Goal: Task Accomplishment & Management: Contribute content

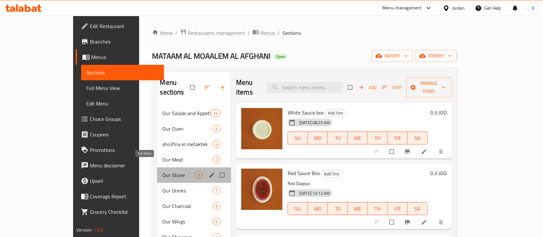
drag, startPoint x: 142, startPoint y: 167, endPoint x: 142, endPoint y: 159, distance: 7.1
click at [162, 171] on span "Our Stone" at bounding box center [178, 175] width 32 height 8
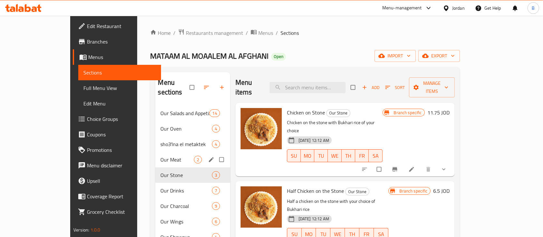
click at [155, 155] on div "Our Meat 2" at bounding box center [192, 159] width 75 height 15
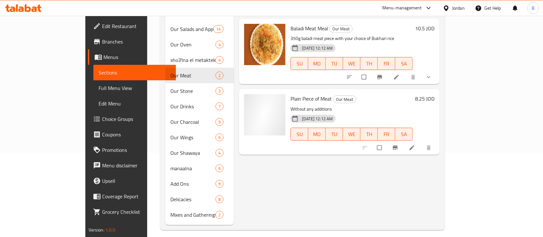
scroll to position [86, 0]
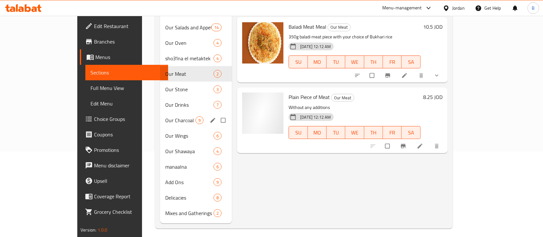
click at [160, 112] on div "Our Charcoal 9" at bounding box center [196, 119] width 72 height 15
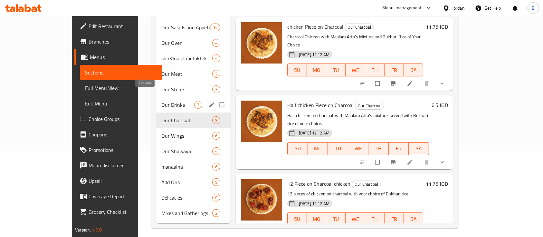
click at [161, 101] on span "Our Drinks" at bounding box center [177, 105] width 33 height 8
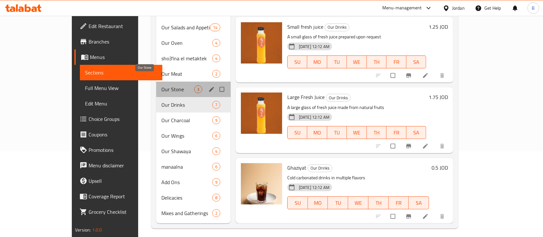
click at [161, 85] on span "Our Stone" at bounding box center [177, 89] width 33 height 8
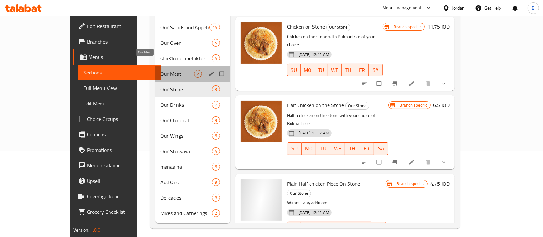
click at [160, 70] on span "Our Meat" at bounding box center [176, 74] width 33 height 8
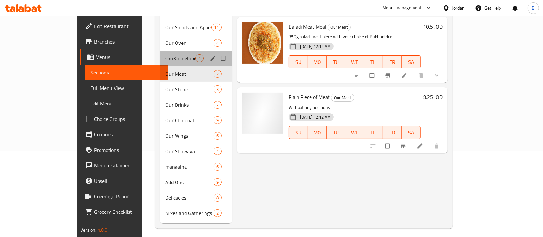
click at [160, 53] on div "sho3'lna el metaktek 4" at bounding box center [196, 58] width 72 height 15
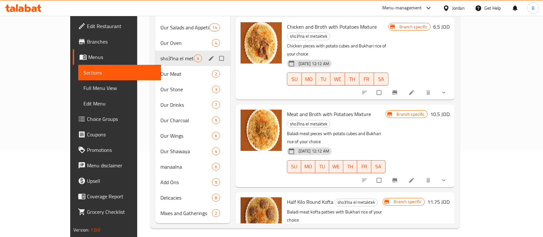
scroll to position [43, 0]
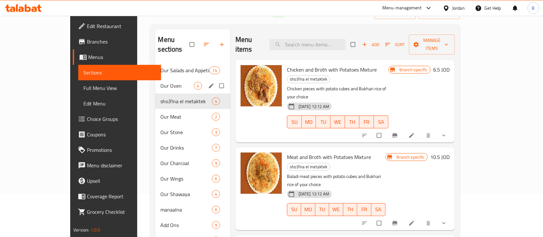
click at [155, 82] on div "Our Oven 4" at bounding box center [192, 85] width 75 height 15
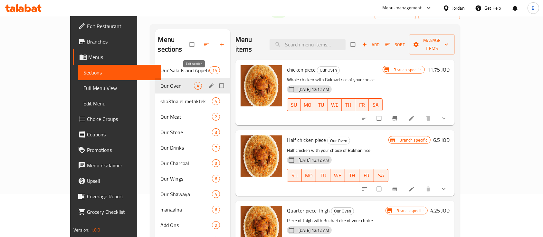
click at [208, 82] on icon "edit" at bounding box center [211, 85] width 6 height 6
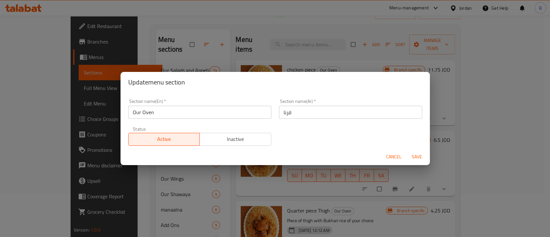
click at [395, 151] on button "Cancel" at bounding box center [393, 157] width 21 height 12
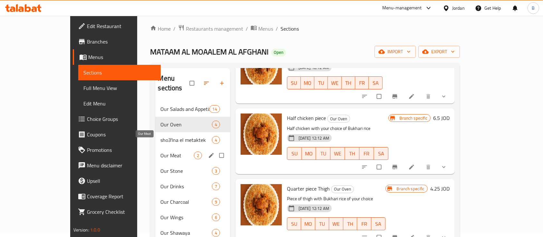
scroll to position [47, 0]
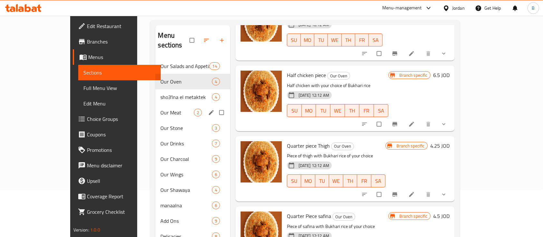
click at [155, 108] on div "Our Meat 2" at bounding box center [192, 112] width 75 height 15
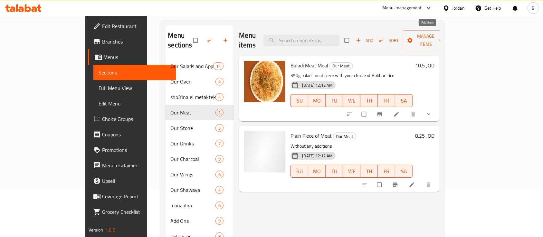
click at [362, 37] on icon "button" at bounding box center [358, 40] width 6 height 6
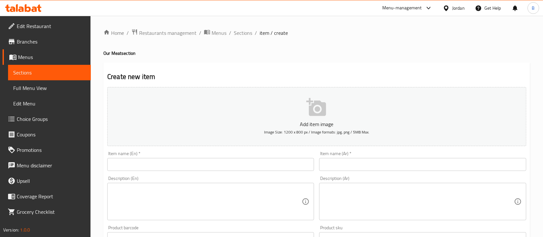
click at [429, 172] on div "Item name (Ar)   * Item name (Ar) *" at bounding box center [423, 161] width 212 height 25
click at [425, 163] on input "text" at bounding box center [422, 164] width 207 height 13
click at [248, 34] on span "Sections" at bounding box center [243, 33] width 18 height 8
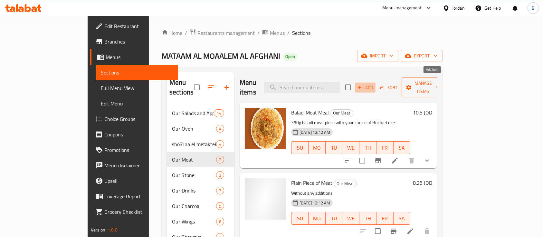
click at [374, 84] on span "Add" at bounding box center [365, 87] width 17 height 7
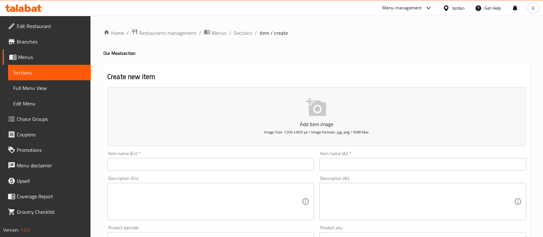
click at [201, 170] on input "text" at bounding box center [210, 164] width 207 height 13
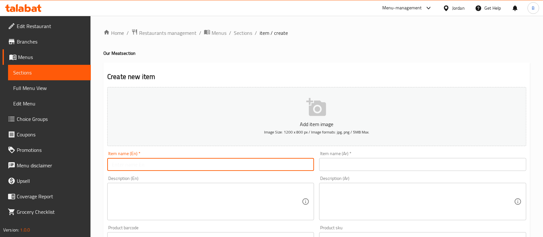
paste input "One Kilo of Local Meat"
drag, startPoint x: 147, startPoint y: 165, endPoint x: 134, endPoint y: 167, distance: 13.0
click at [134, 167] on input "One Kilo of Local Meat" at bounding box center [210, 164] width 207 height 13
type input "One Kilo of Baladi Meat"
drag, startPoint x: 422, startPoint y: 161, endPoint x: 418, endPoint y: 158, distance: 5.3
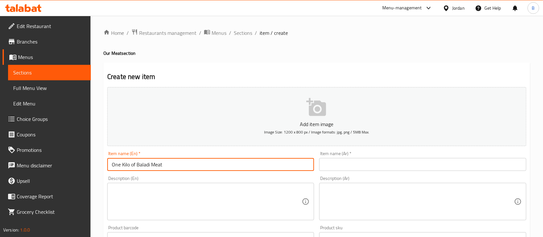
click at [422, 161] on input "text" at bounding box center [422, 164] width 207 height 13
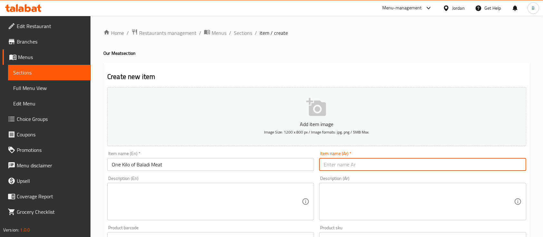
click at [497, 164] on input "text" at bounding box center [422, 164] width 207 height 13
type input ";"
type input "كيلو لحم بلدي"
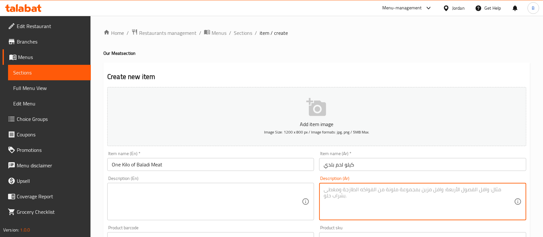
click at [325, 195] on textarea at bounding box center [419, 201] width 190 height 31
click at [395, 189] on textarea at bounding box center [419, 201] width 190 height 31
type textarea "3"
click at [353, 190] on textarea "كيلو لحم بلدي ( 3قطع ) مع اختيارك من الارز او البطاطا" at bounding box center [419, 201] width 190 height 31
click at [389, 190] on textarea "كيلو لحم بلدي ( 3قطع ) مع اختيارك من نوع الارز او البطاطا" at bounding box center [419, 201] width 190 height 31
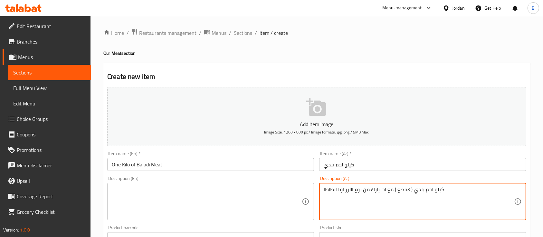
click at [389, 190] on textarea "كيلو لحم بلدي ( 3قطع ) مع اختيارك من نوع الارز او البطاطا" at bounding box center [419, 201] width 190 height 31
type textarea "كيلو لحم بلدي ( 3قطع ) مع اختيارك من نوع الارز او البطاطا"
click at [282, 195] on textarea at bounding box center [207, 201] width 190 height 31
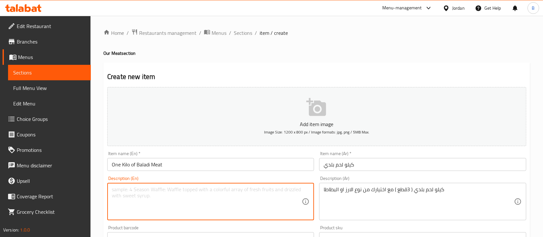
paste textarea "One Kilo of Local Meat (3 pieces) with your choice of rice or potatoes"
drag, startPoint x: 148, startPoint y: 191, endPoint x: 137, endPoint y: 191, distance: 11.0
click at [137, 191] on textarea "One Kilo of Local Meat (3 pieces) with your choice of rice or potatoes" at bounding box center [207, 201] width 190 height 31
click at [150, 191] on textarea "One Kilo of Meat (3 pieces) with your choice of rice or potatoes" at bounding box center [207, 201] width 190 height 31
click at [136, 189] on textarea "One Kilo of Meat (3 pieces) with your choice of rice or potatoes" at bounding box center [207, 201] width 190 height 31
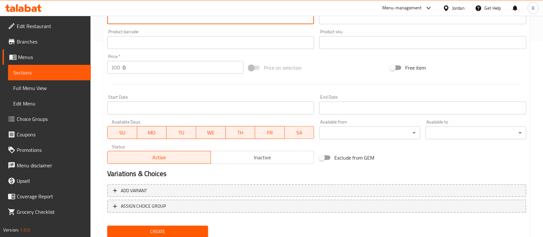
scroll to position [215, 0]
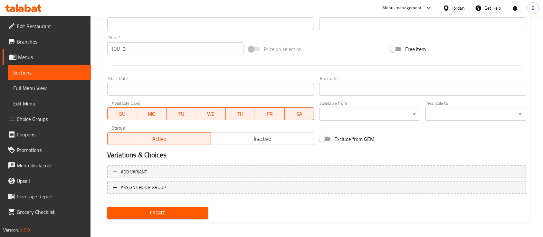
type textarea "One Kilo of Baladi Meat (3 pieces) with your choice of rice or potatoes"
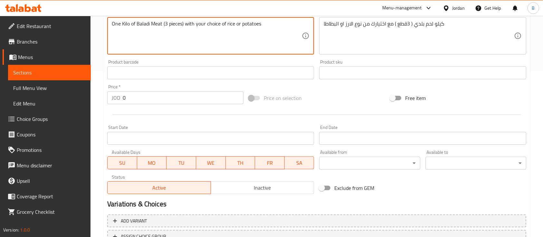
scroll to position [43, 0]
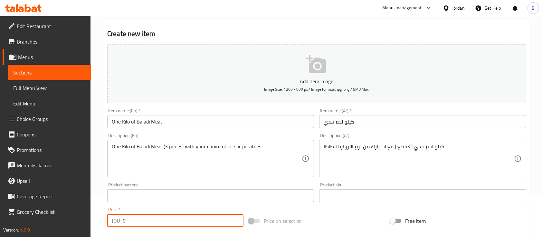
click at [150, 215] on input "0" at bounding box center [183, 220] width 121 height 13
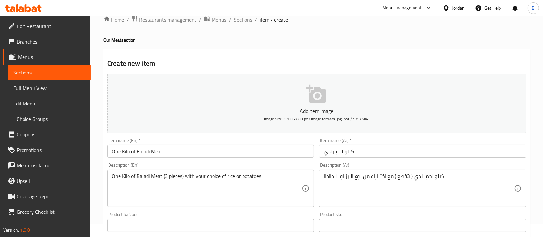
scroll to position [0, 0]
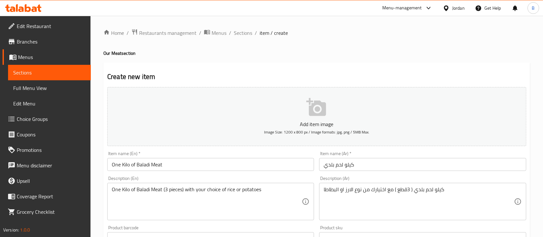
type input "30"
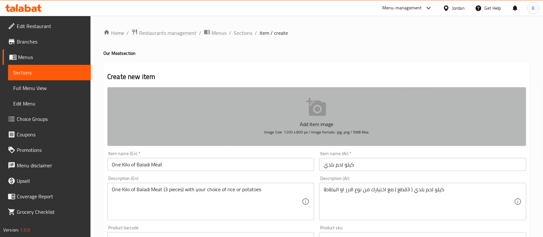
click at [339, 123] on p "Add item image" at bounding box center [316, 124] width 399 height 8
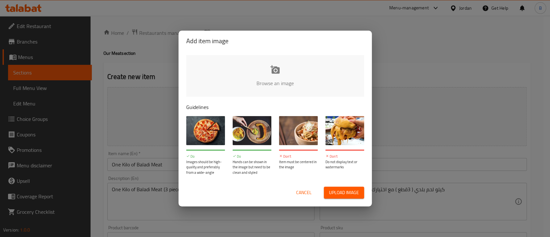
click at [311, 73] on input "file" at bounding box center [492, 85] width 613 height 60
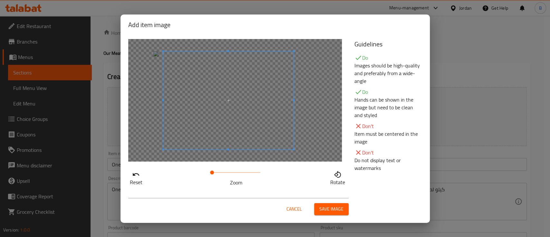
click at [285, 94] on span at bounding box center [228, 100] width 130 height 98
drag, startPoint x: 214, startPoint y: 173, endPoint x: 217, endPoint y: 169, distance: 5.0
click at [215, 173] on span at bounding box center [215, 172] width 4 height 4
click at [251, 130] on span at bounding box center [229, 100] width 130 height 98
click at [219, 170] on span at bounding box center [219, 172] width 4 height 4
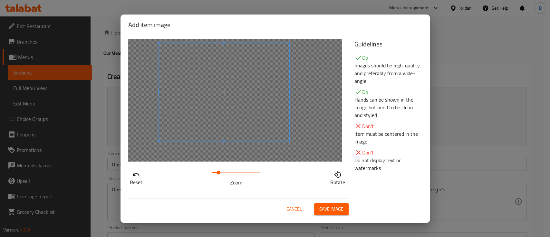
click at [260, 127] on span at bounding box center [224, 92] width 130 height 98
click at [217, 174] on span at bounding box center [217, 172] width 4 height 4
click at [248, 124] on span at bounding box center [224, 101] width 130 height 98
click at [215, 174] on span at bounding box center [215, 172] width 4 height 4
click at [220, 107] on span at bounding box center [229, 101] width 130 height 98
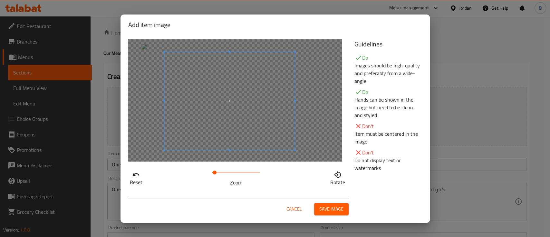
click at [330, 215] on div "Cancel Save image" at bounding box center [275, 206] width 304 height 27
click at [332, 212] on span "Save image" at bounding box center [331, 209] width 24 height 8
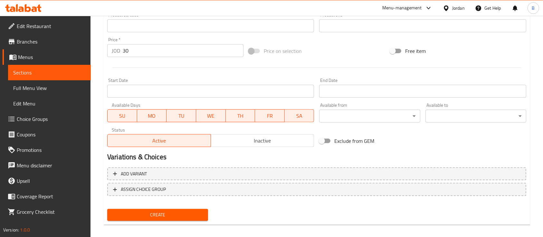
scroll to position [227, 0]
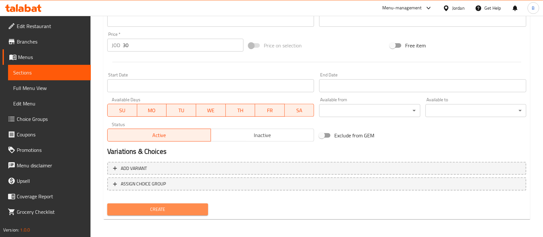
click at [167, 209] on span "Create" at bounding box center [157, 209] width 91 height 8
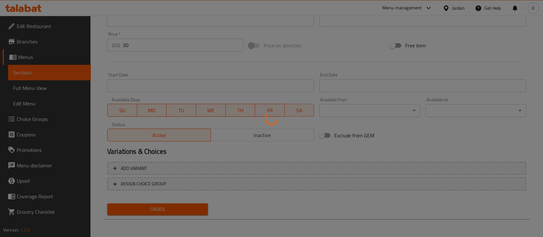
type input "0"
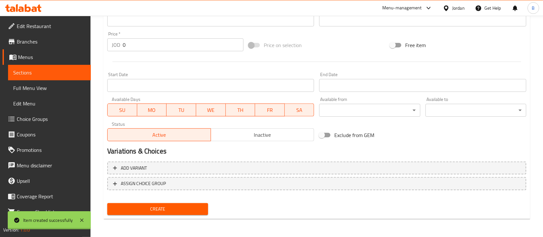
scroll to position [218, 0]
